Goal: Check status: Check status

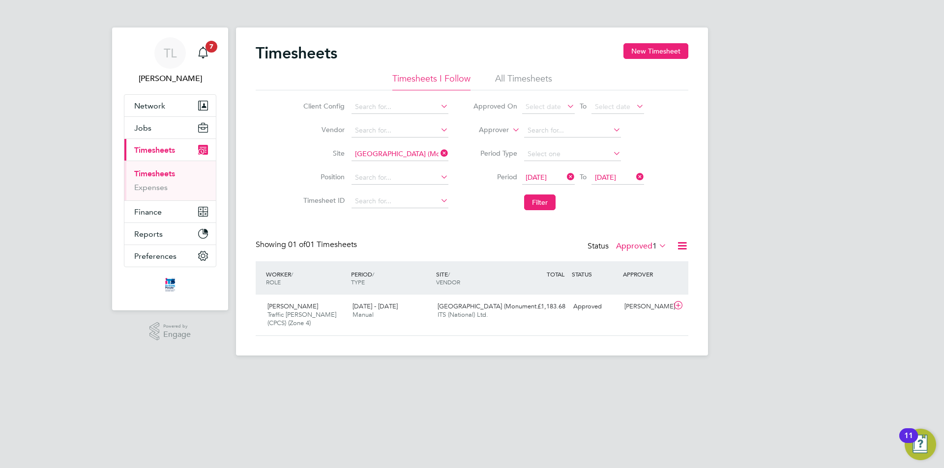
scroll to position [25, 86]
click at [438, 152] on icon at bounding box center [438, 153] width 0 height 14
click at [422, 153] on input at bounding box center [399, 154] width 97 height 14
click at [370, 164] on b "Bidef" at bounding box center [362, 168] width 17 height 8
type input "Bideford"
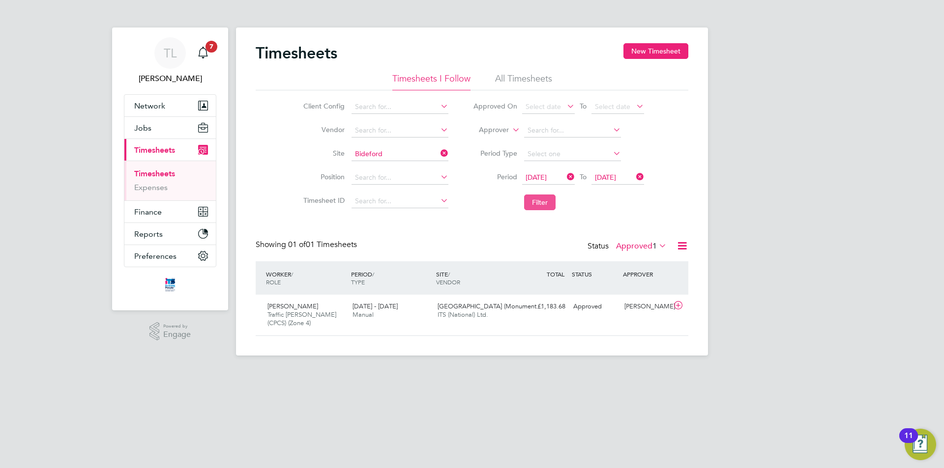
click at [552, 202] on button "Filter" at bounding box center [539, 203] width 31 height 16
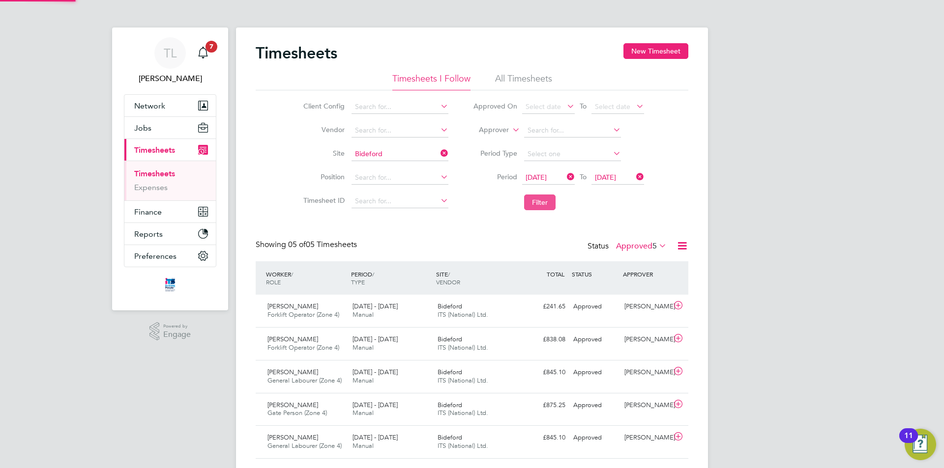
scroll to position [0, 0]
click at [639, 249] on label "Approved 5" at bounding box center [641, 246] width 51 height 10
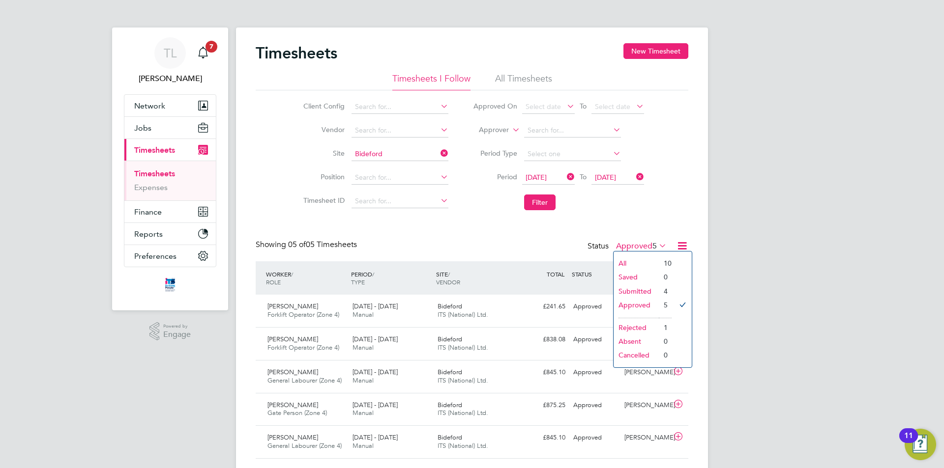
click at [627, 294] on li "Submitted" at bounding box center [635, 292] width 45 height 14
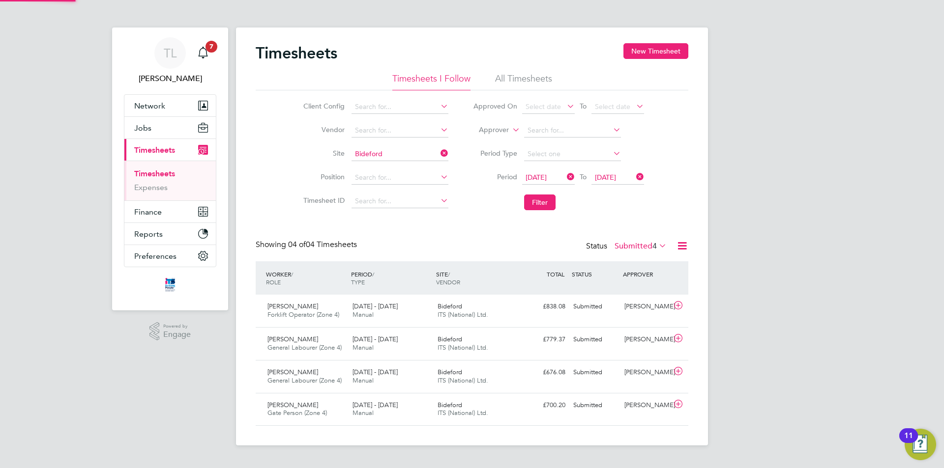
scroll to position [5, 5]
click at [540, 202] on button "Filter" at bounding box center [539, 203] width 31 height 16
click at [479, 345] on span "ITS (National) Ltd." at bounding box center [462, 348] width 51 height 8
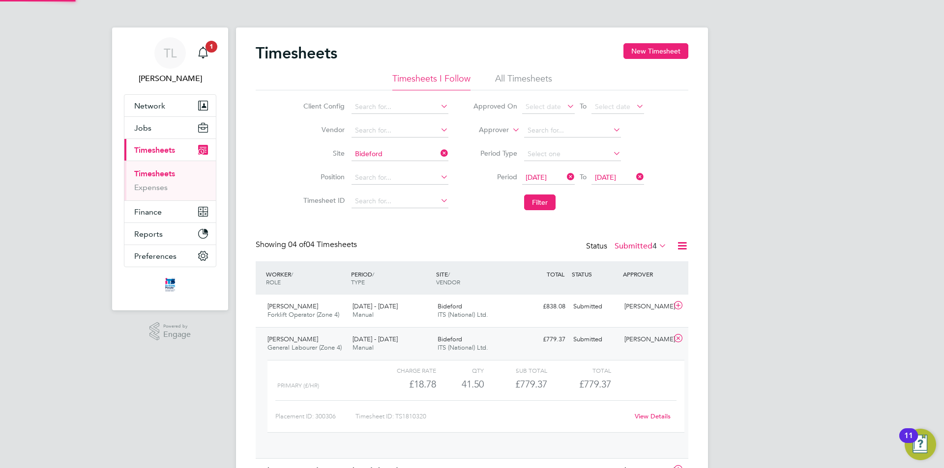
scroll to position [17, 96]
click at [499, 311] on div "Bideford ITS (National) Ltd." at bounding box center [476, 311] width 85 height 25
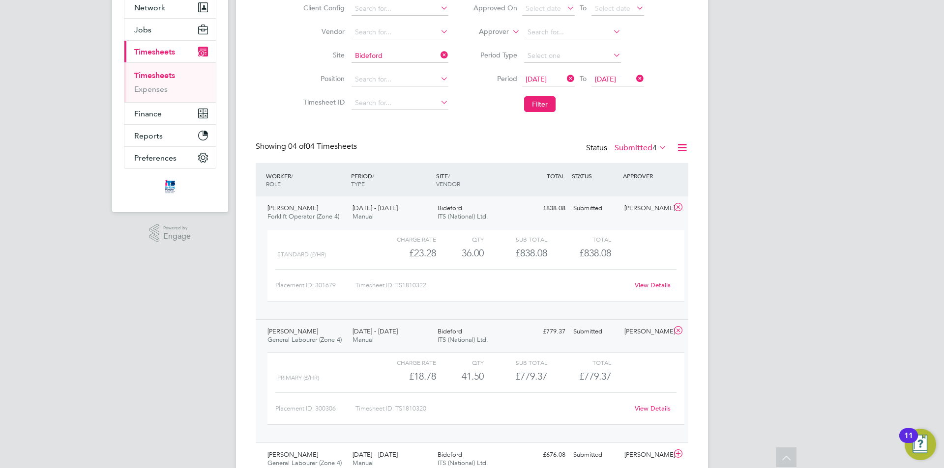
scroll to position [174, 0]
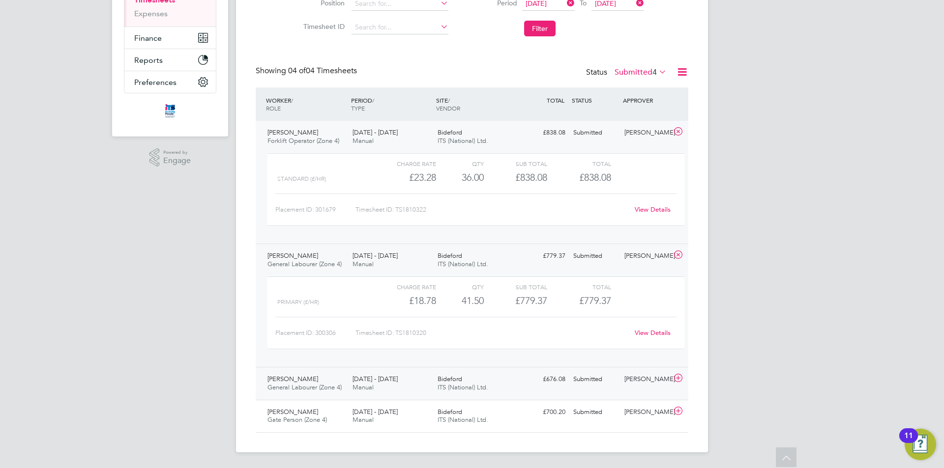
click at [475, 388] on span "ITS (National) Ltd." at bounding box center [462, 387] width 51 height 8
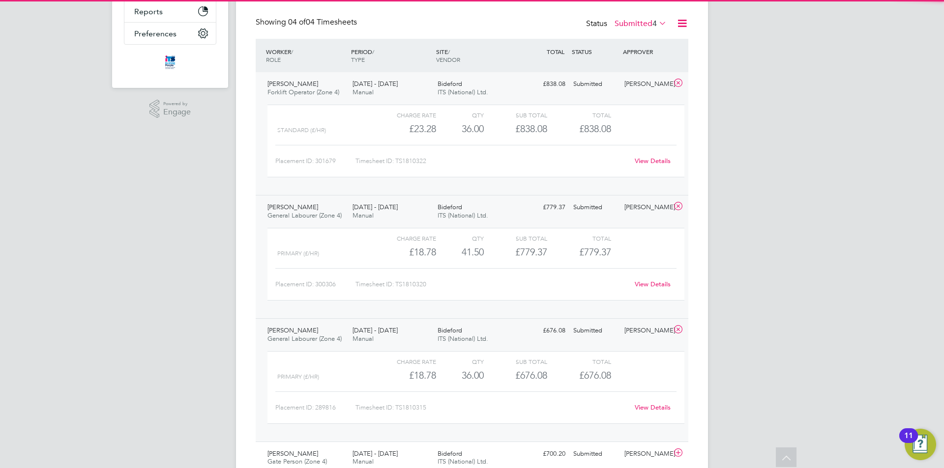
scroll to position [264, 0]
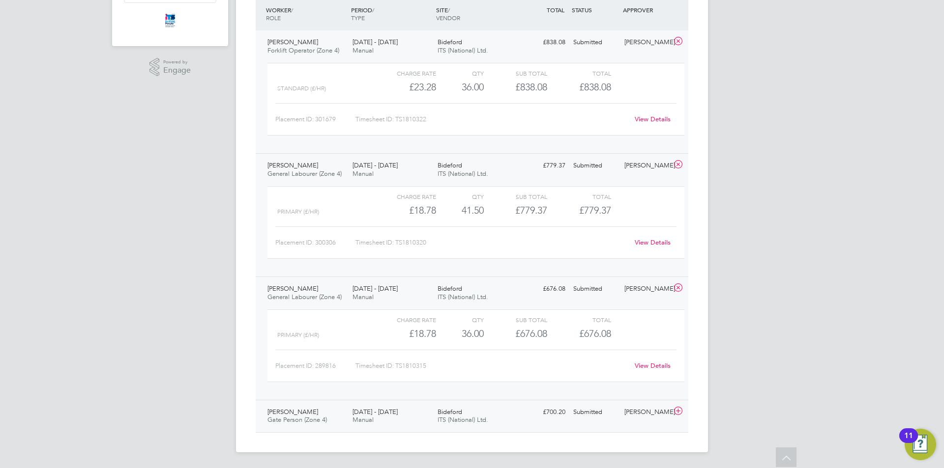
click at [479, 415] on div "Bideford ITS (National) Ltd." at bounding box center [476, 417] width 85 height 25
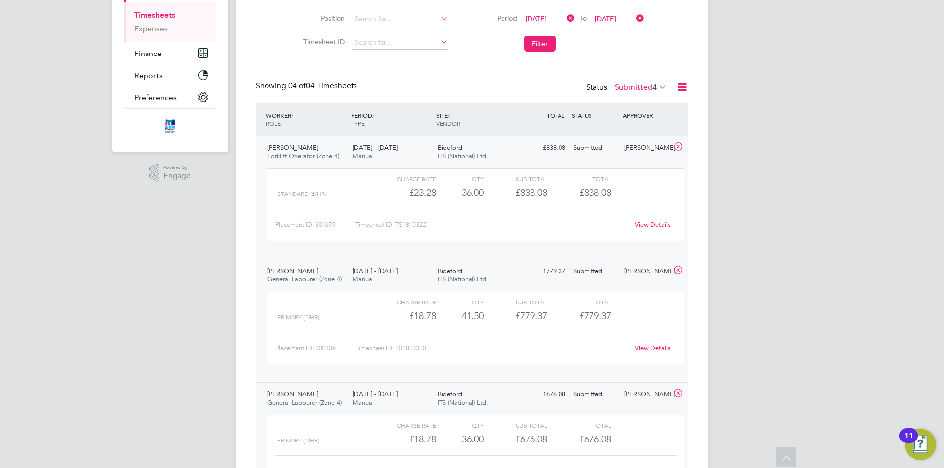
scroll to position [11, 0]
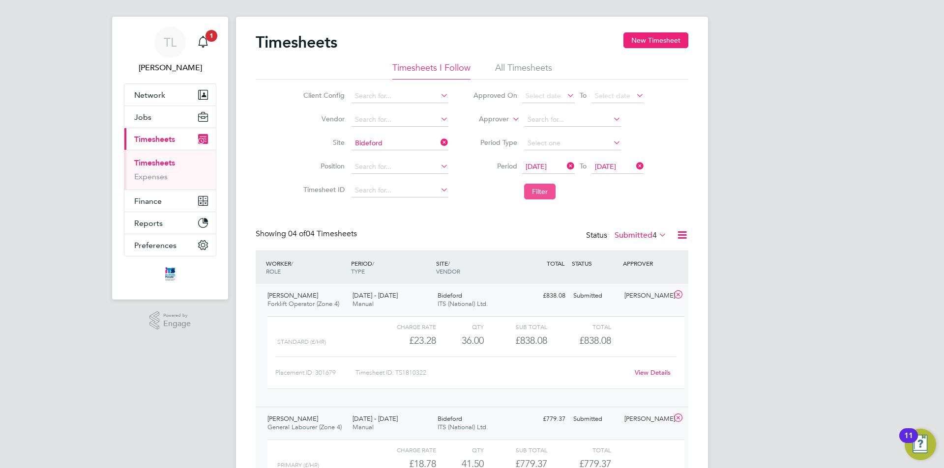
click at [530, 185] on button "Filter" at bounding box center [539, 192] width 31 height 16
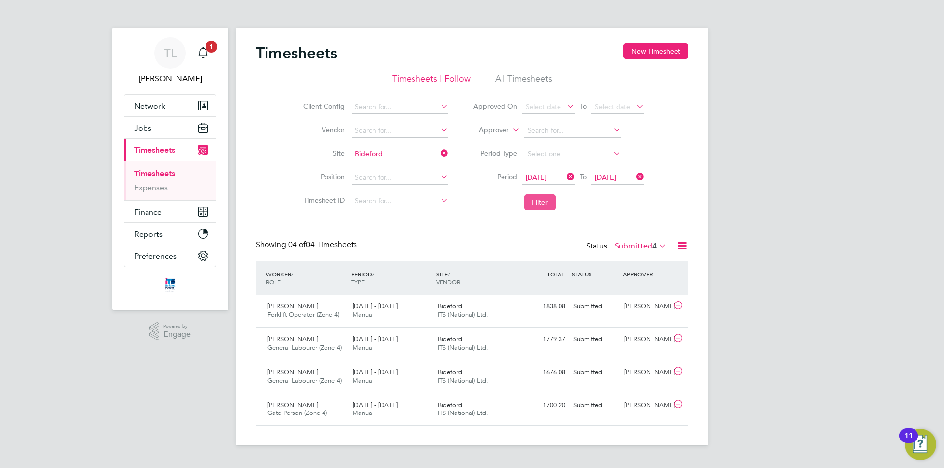
scroll to position [5, 5]
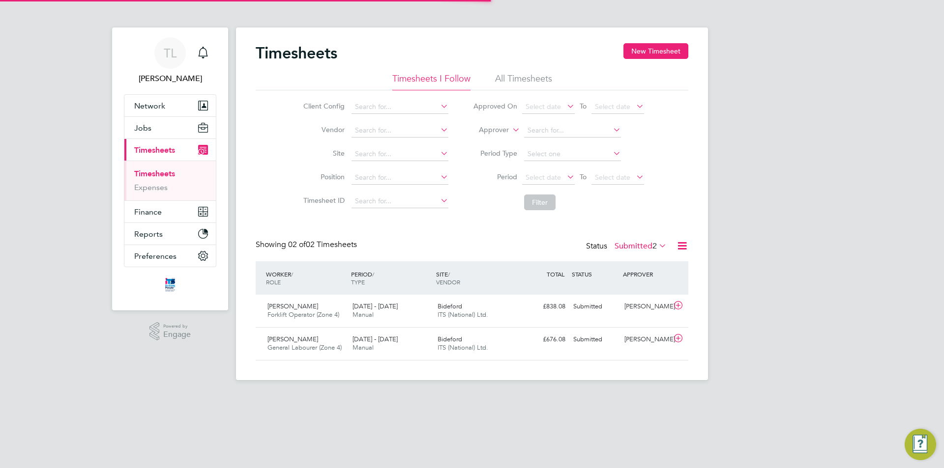
scroll to position [25, 86]
click at [656, 248] on span "2" at bounding box center [654, 246] width 4 height 10
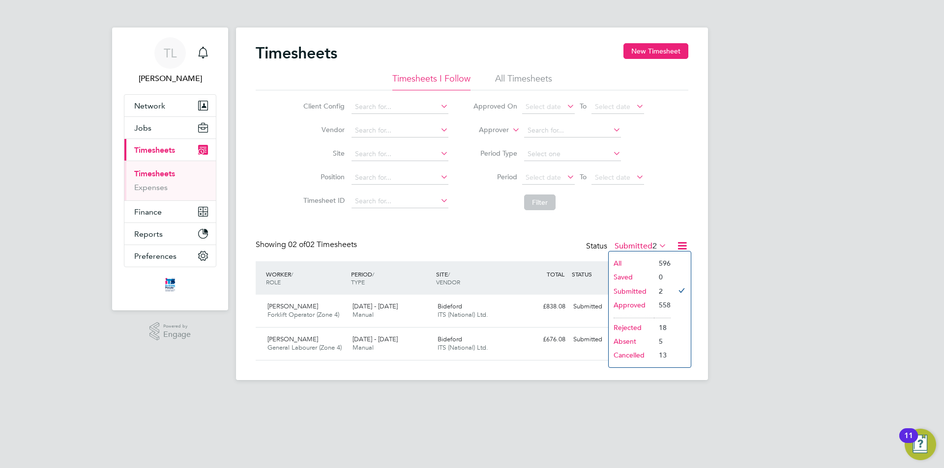
click at [653, 304] on li "Approved" at bounding box center [631, 305] width 45 height 14
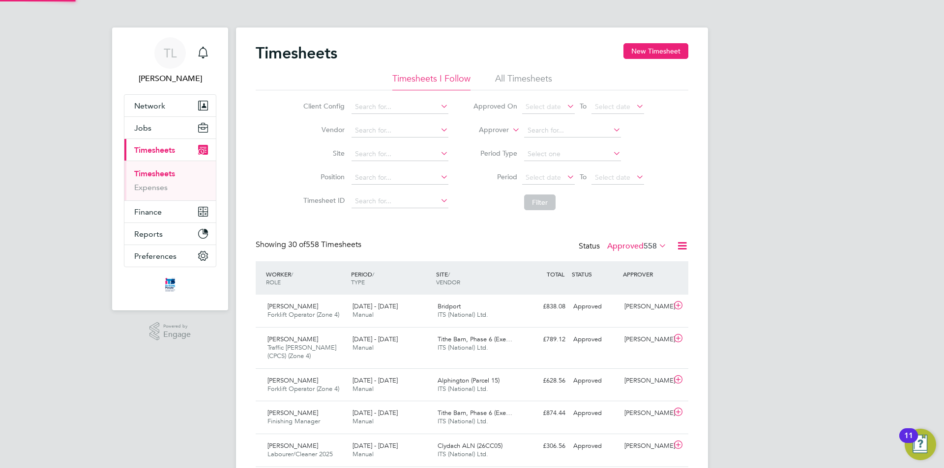
scroll to position [0, 0]
